Goal: Task Accomplishment & Management: Manage account settings

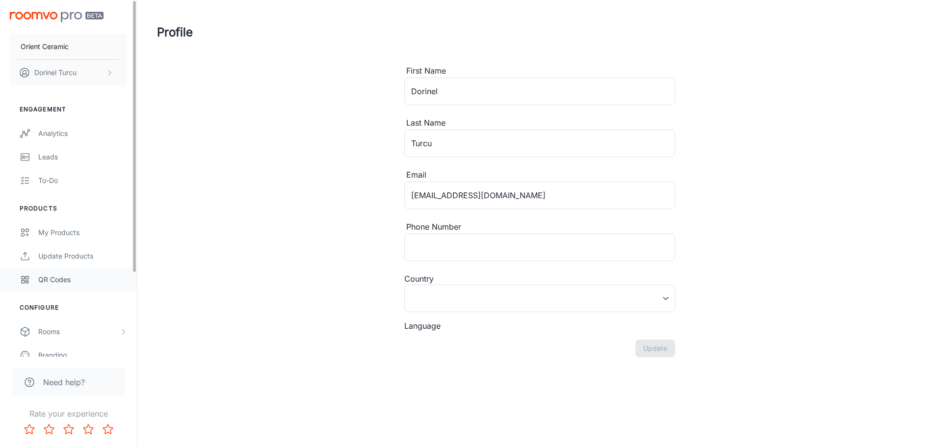
type input "[GEOGRAPHIC_DATA]"
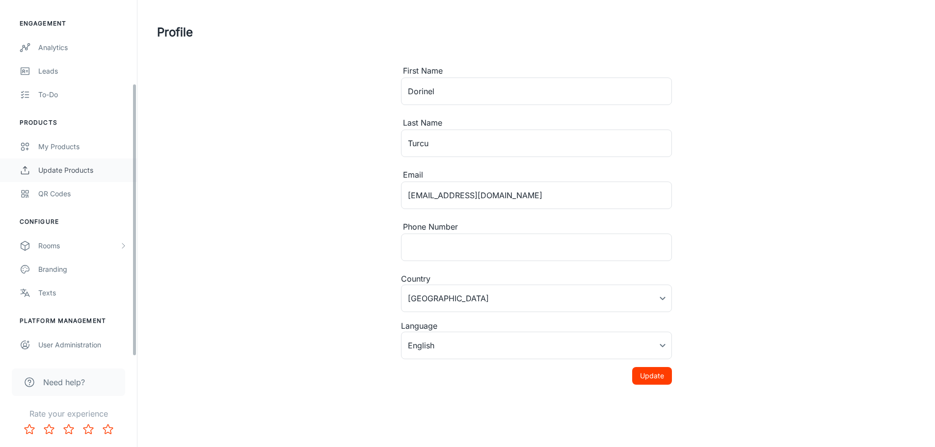
scroll to position [109, 0]
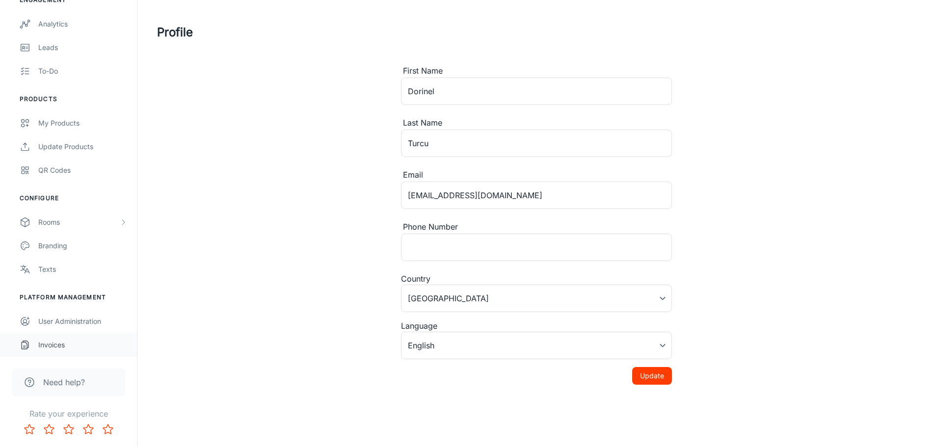
click at [62, 351] on link "Invoices" at bounding box center [68, 345] width 137 height 24
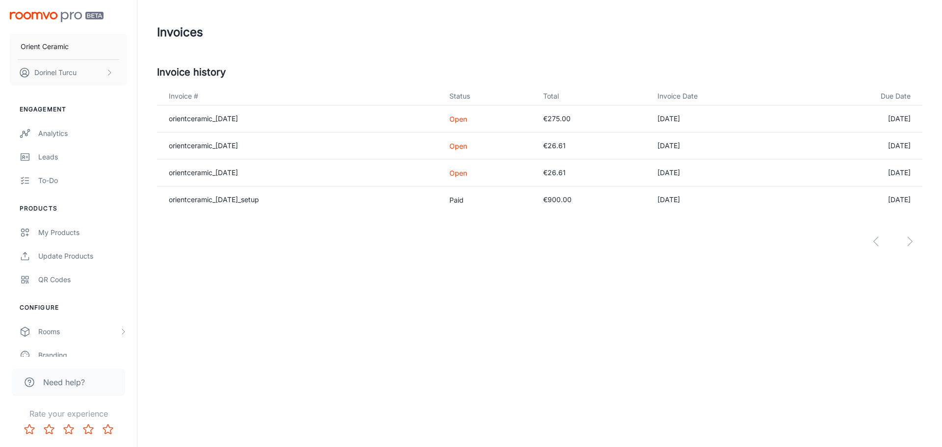
click at [554, 172] on td "€26.61" at bounding box center [592, 173] width 114 height 27
click at [558, 149] on td "€26.61" at bounding box center [592, 146] width 114 height 27
click at [481, 148] on p "Open" at bounding box center [489, 146] width 78 height 10
click at [886, 167] on td "[DATE]" at bounding box center [859, 173] width 128 height 27
click at [233, 171] on link "orientceramic_[DATE]" at bounding box center [203, 172] width 69 height 8
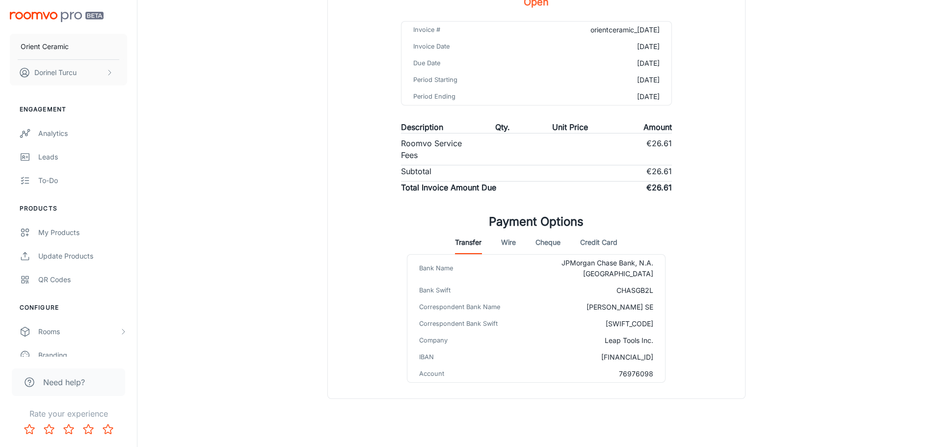
scroll to position [130, 0]
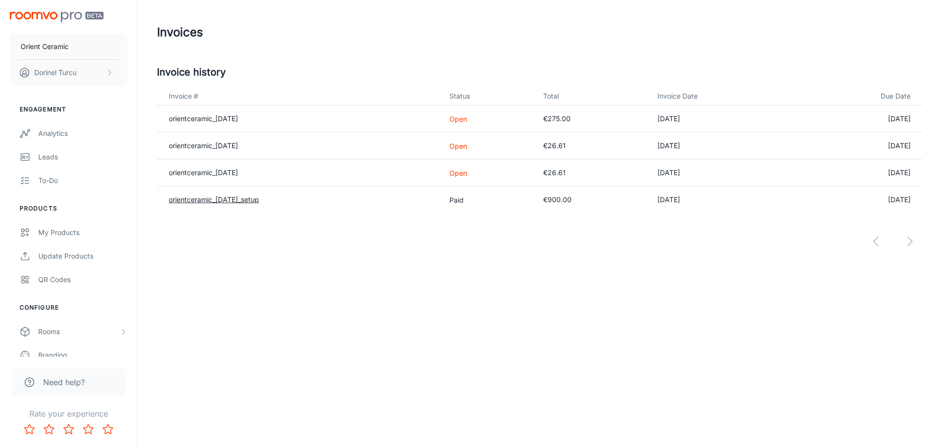
click at [227, 202] on link "orientceramic_[DATE]_setup" at bounding box center [214, 199] width 90 height 8
click at [223, 119] on link "orientceramic_[DATE]" at bounding box center [203, 118] width 69 height 8
click at [210, 148] on link "orientceramic_[DATE]" at bounding box center [203, 145] width 69 height 8
